Goal: Task Accomplishment & Management: Complete application form

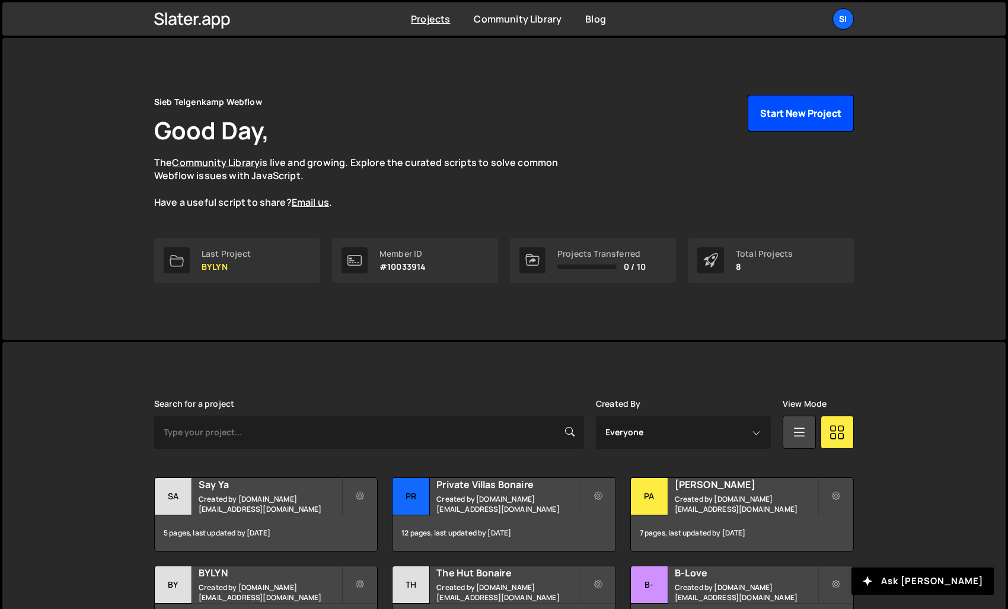
click at [833, 116] on button "Start New Project" at bounding box center [801, 113] width 106 height 37
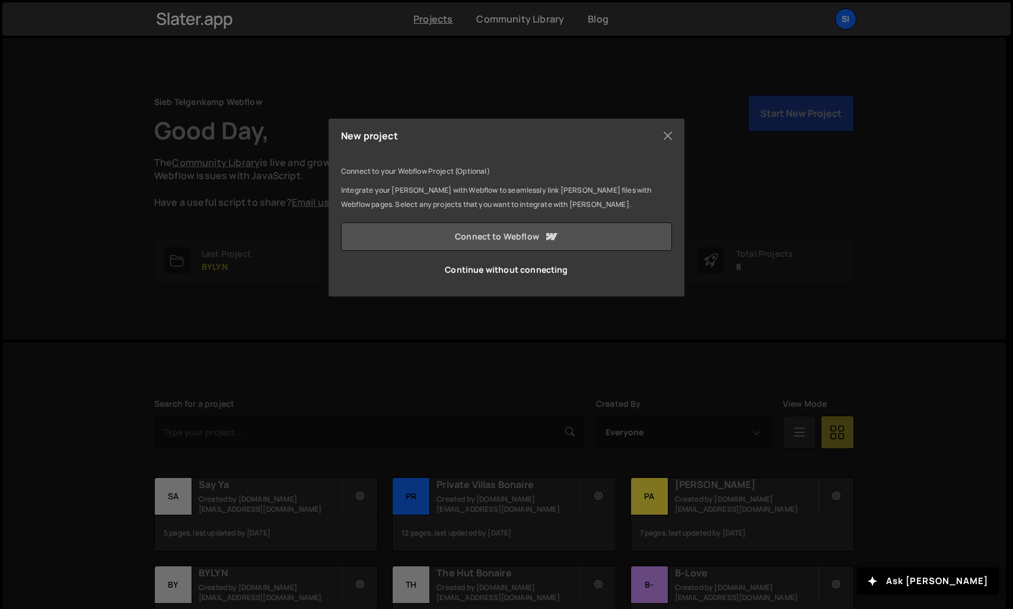
click at [489, 243] on link "Connect to Webflow" at bounding box center [506, 236] width 331 height 28
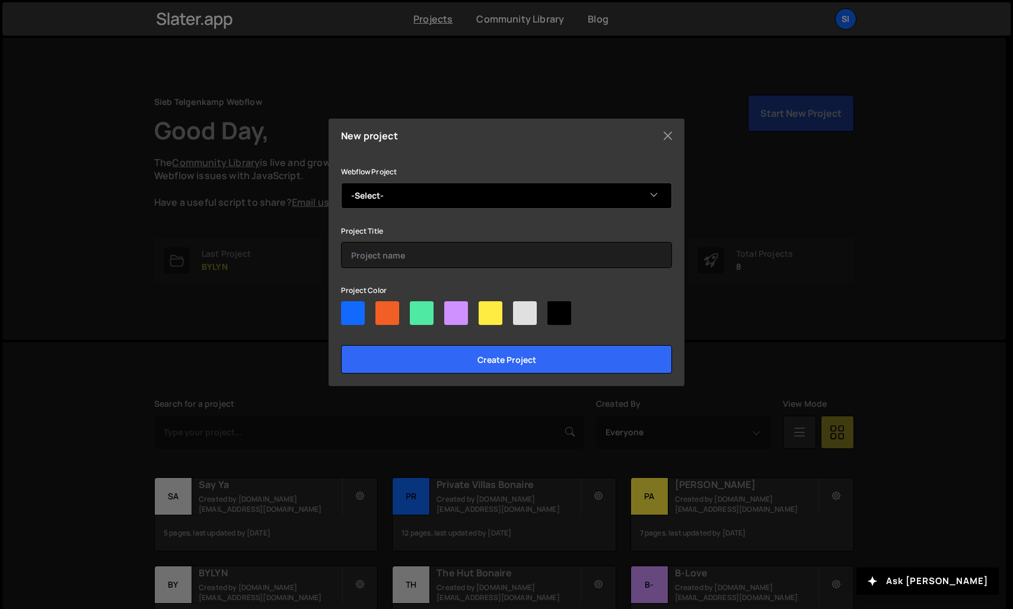
click at [440, 198] on select "-Select- Onday" at bounding box center [506, 196] width 331 height 26
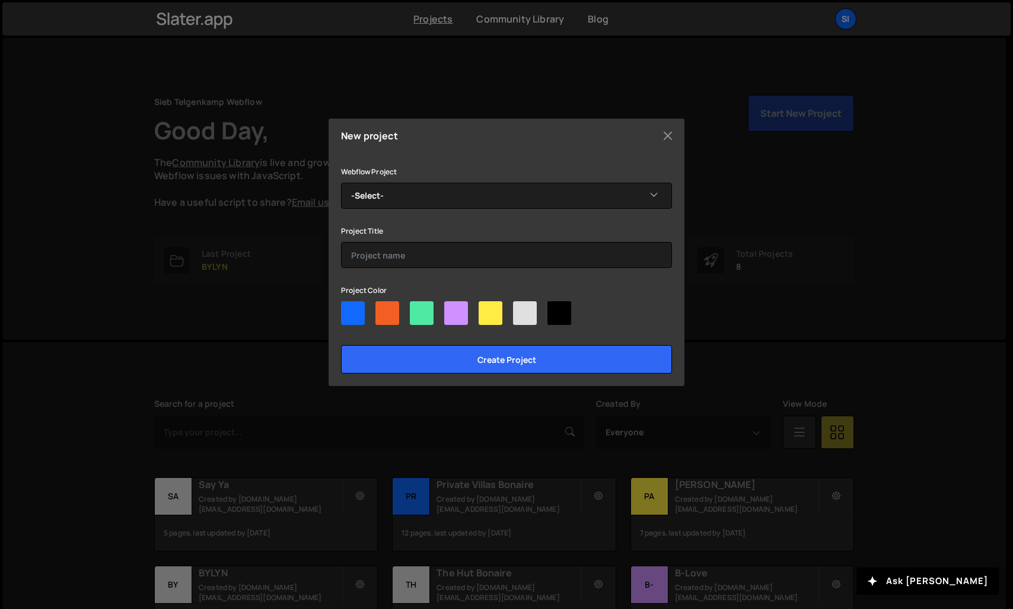
click at [398, 212] on div "Webflow Project -Select- Onday Project Title Project Color Create project" at bounding box center [506, 268] width 331 height 209
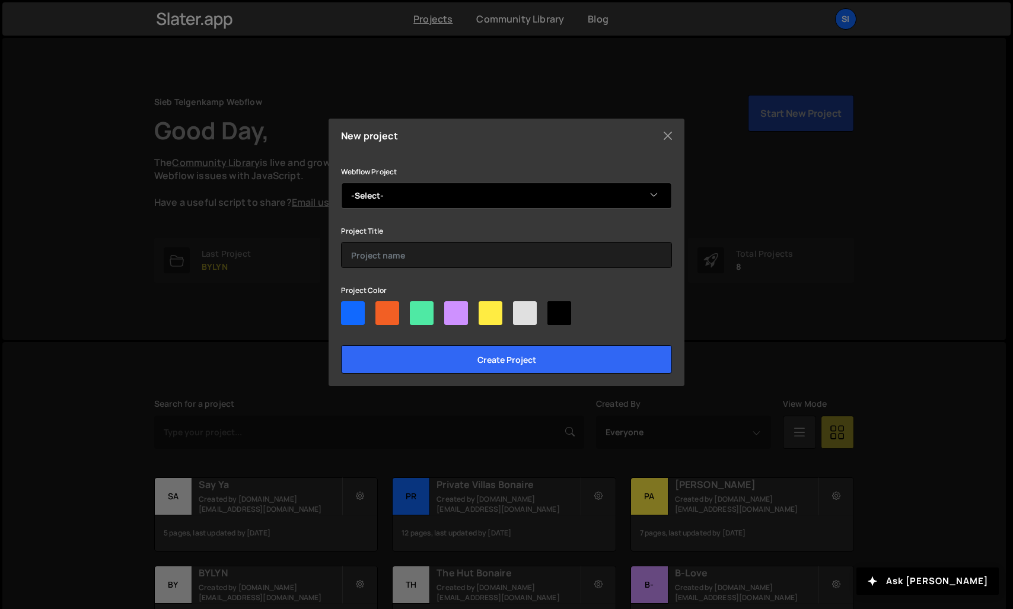
click at [405, 190] on select "-Select- Onday" at bounding box center [506, 196] width 331 height 26
select select "68c812848cf0554bdbf3e461"
click at [341, 183] on select "-Select- Onday" at bounding box center [506, 196] width 331 height 26
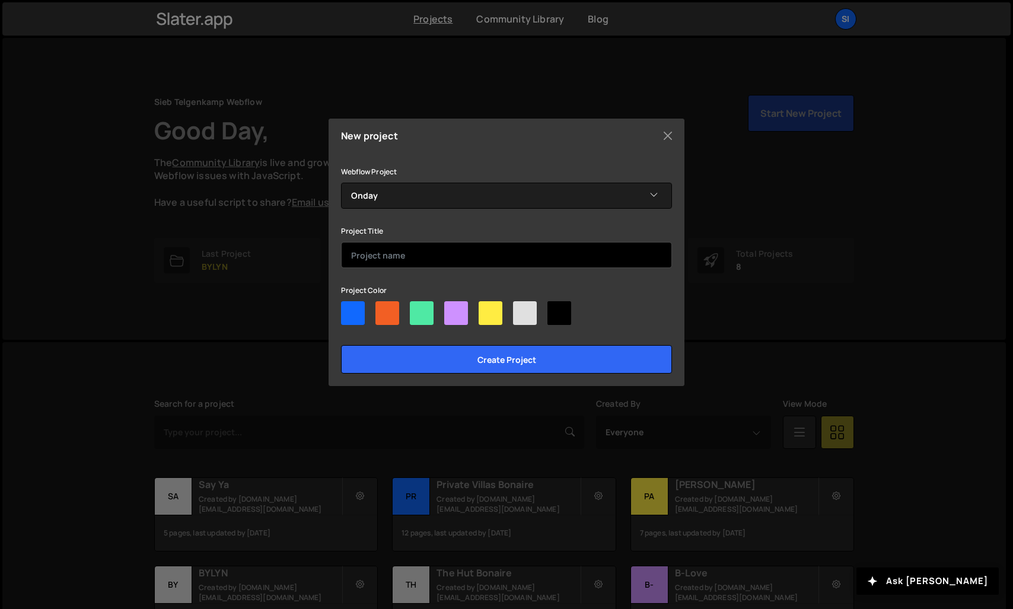
click at [399, 253] on input "text" at bounding box center [506, 255] width 331 height 26
type input "ONDAY"
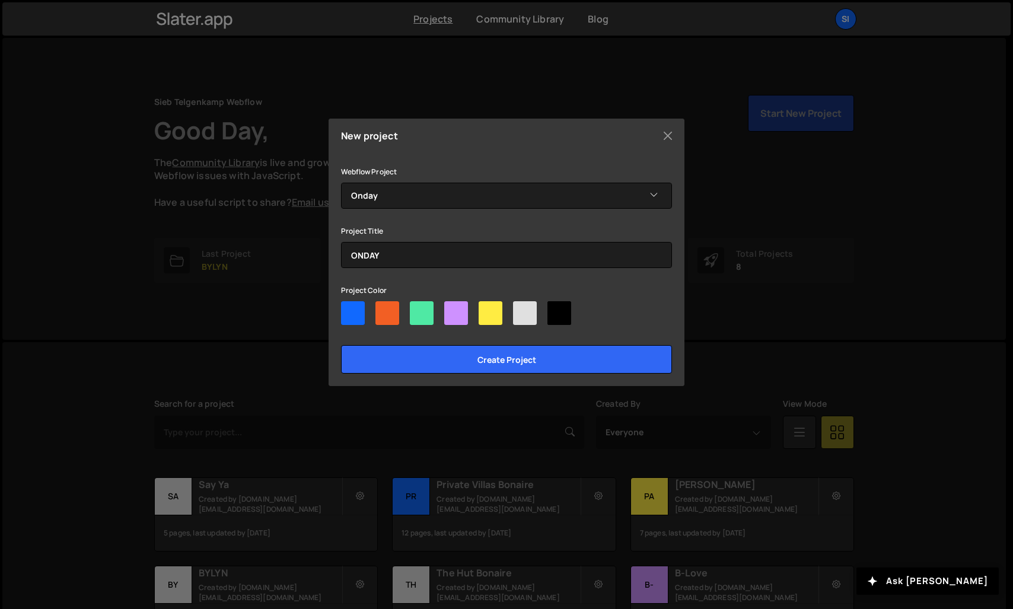
click at [364, 310] on div at bounding box center [353, 313] width 24 height 24
click at [349, 309] on input"] "radio" at bounding box center [345, 305] width 8 height 8
radio input"] "true"
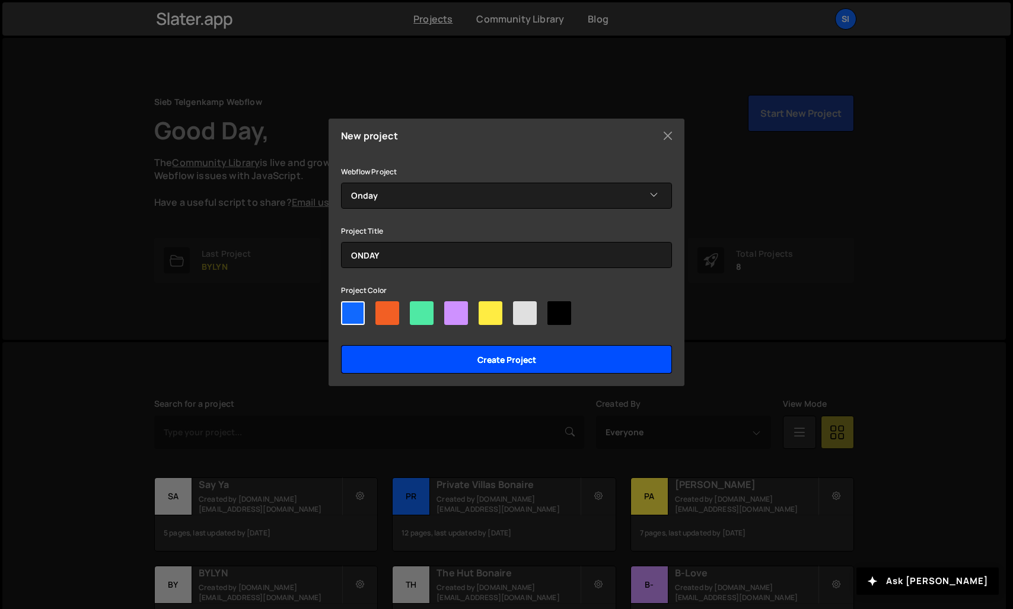
click at [493, 361] on input "Create project" at bounding box center [506, 359] width 331 height 28
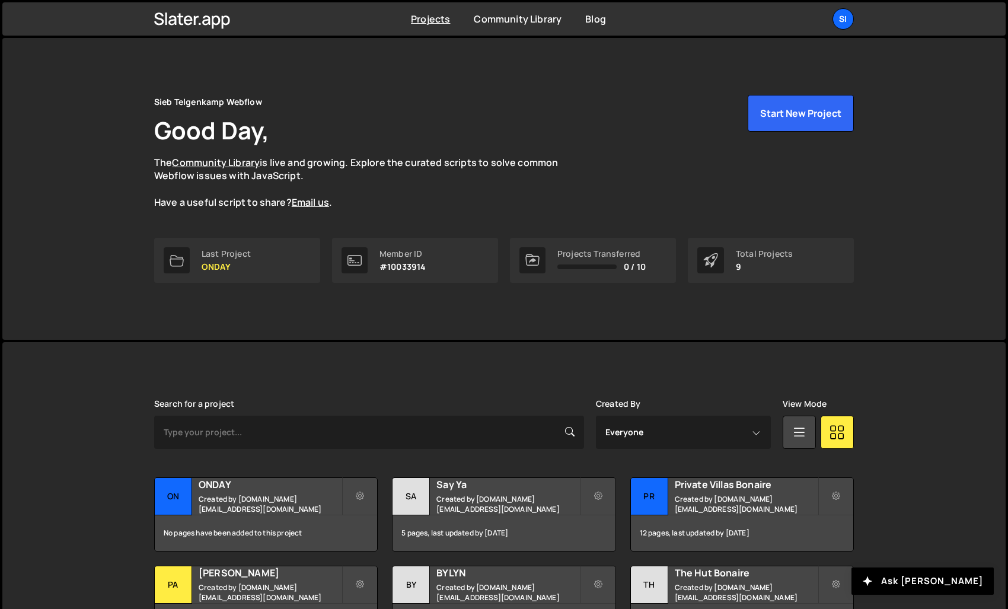
scroll to position [178, 0]
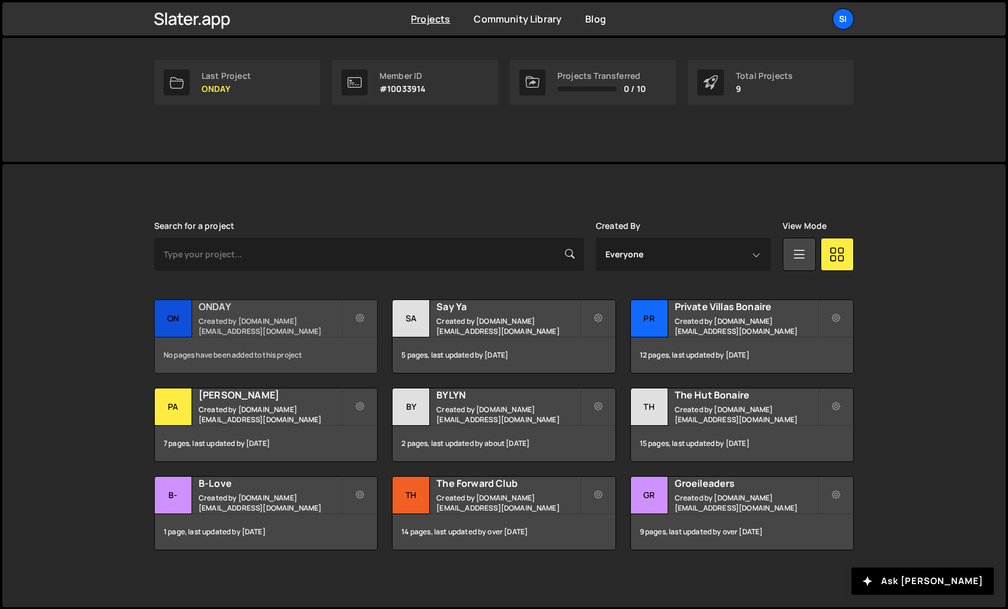
click at [212, 319] on small "Created by [DOMAIN_NAME][EMAIL_ADDRESS][DOMAIN_NAME]" at bounding box center [270, 326] width 143 height 20
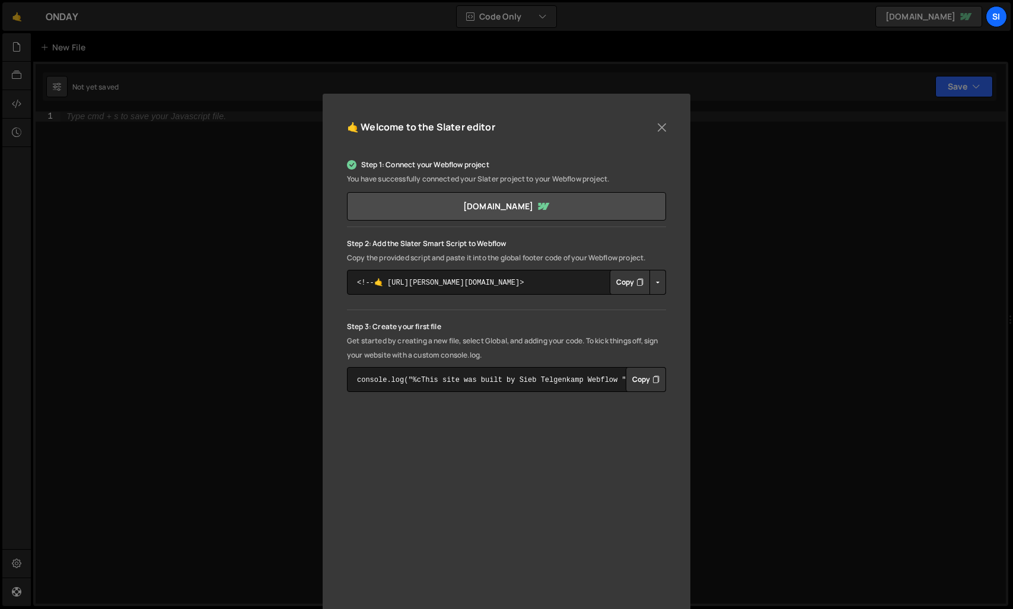
scroll to position [55, 0]
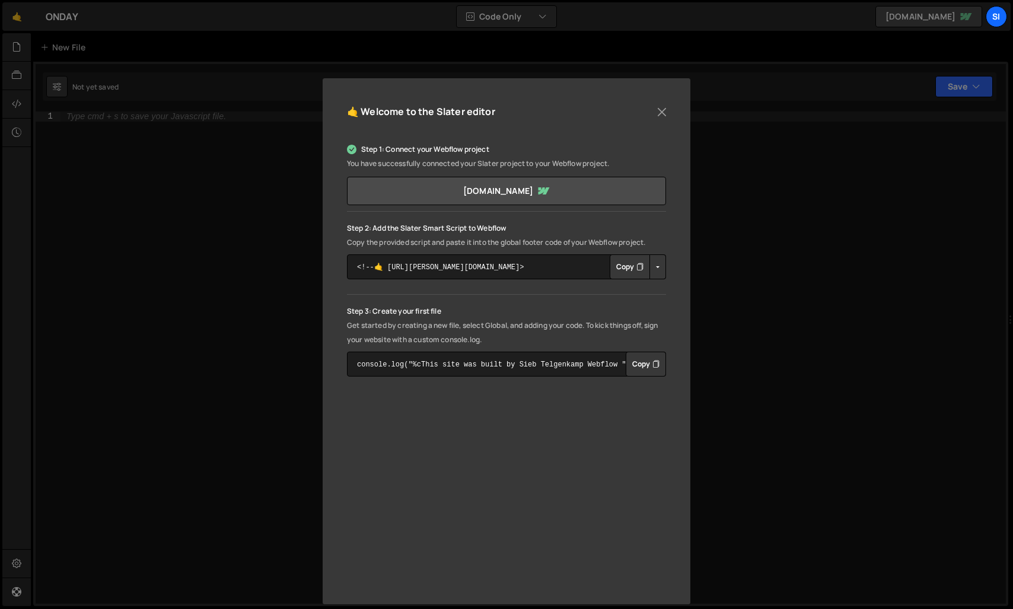
click at [628, 271] on button "Copy" at bounding box center [630, 266] width 40 height 25
